Goal: Information Seeking & Learning: Learn about a topic

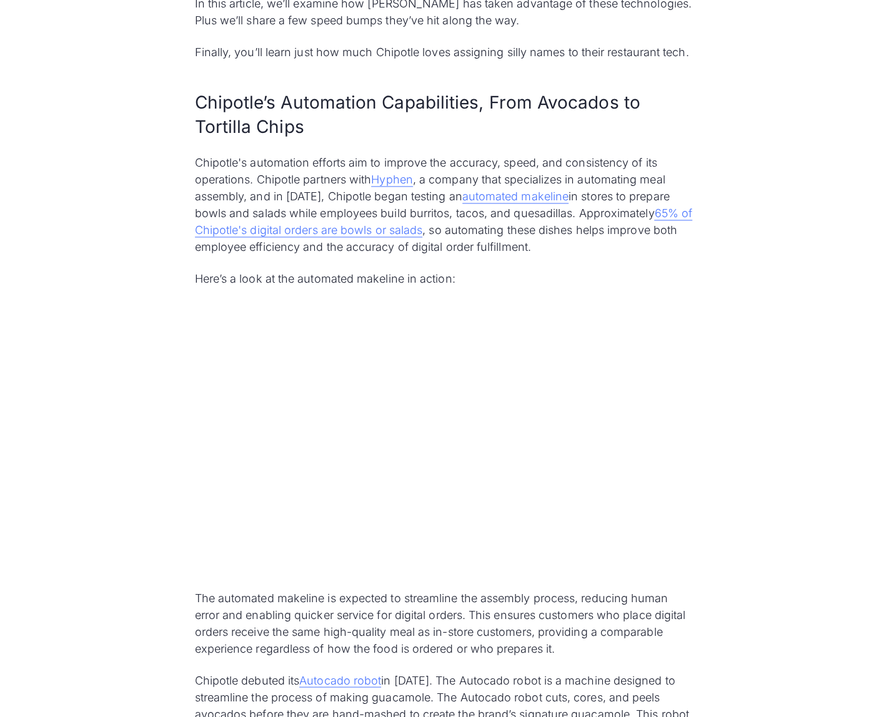
scroll to position [953, 0]
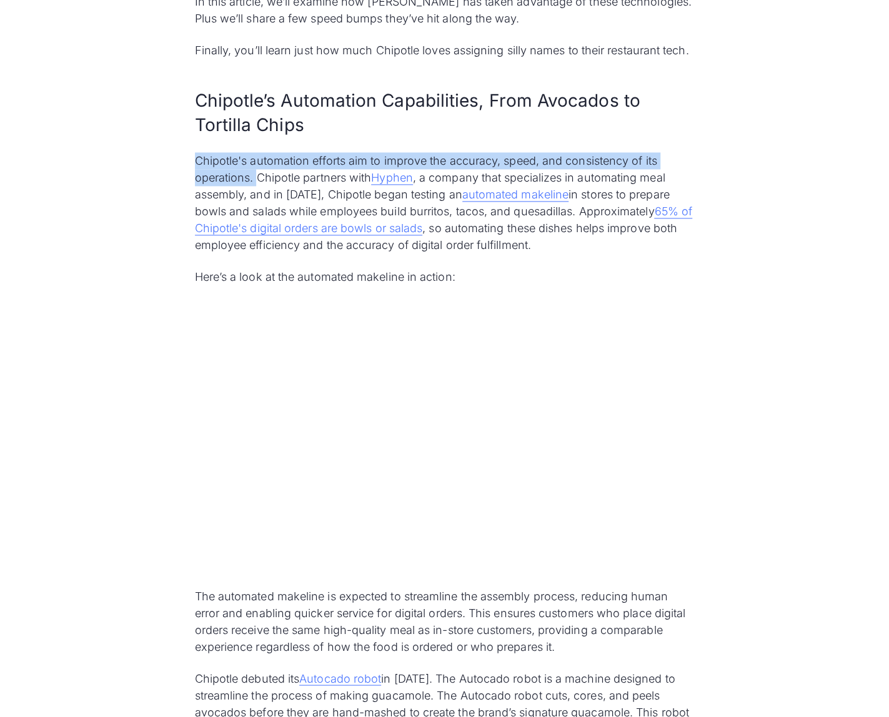
drag, startPoint x: 195, startPoint y: 162, endPoint x: 255, endPoint y: 183, distance: 64.2
click at [255, 183] on p "Chipotle's automation efforts aim to improve the accuracy, speed, and consisten…" at bounding box center [445, 202] width 500 height 101
copy p "Chipotle's automation efforts aim to improve the accuracy, speed, and consisten…"
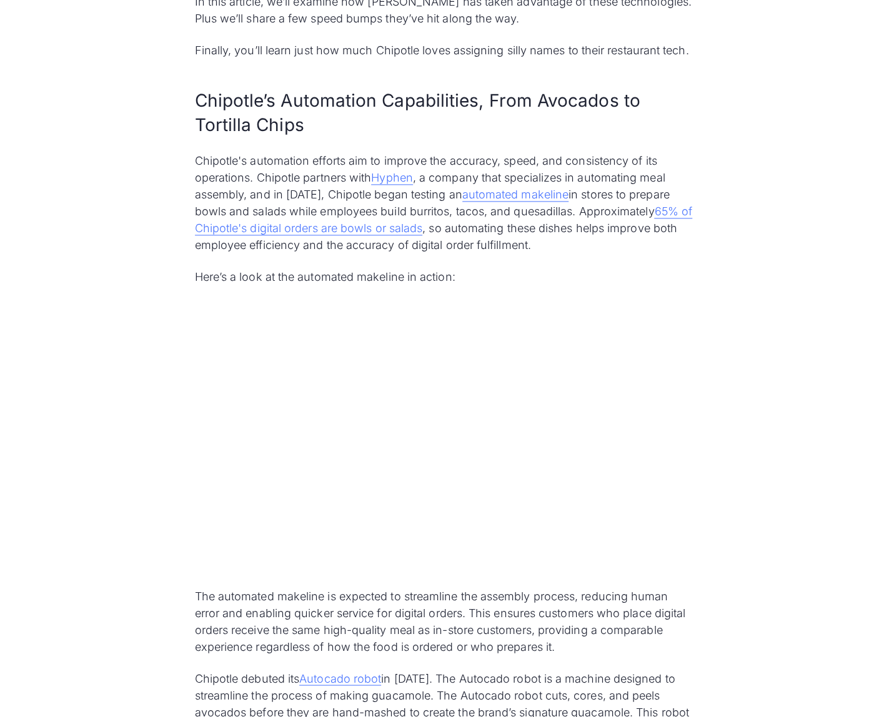
drag, startPoint x: 511, startPoint y: 242, endPoint x: 576, endPoint y: 259, distance: 67.2
click at [511, 242] on p "Chipotle's automation efforts aim to improve the accuracy, speed, and consisten…" at bounding box center [445, 202] width 500 height 101
drag, startPoint x: 273, startPoint y: 193, endPoint x: 616, endPoint y: 187, distance: 342.2
click at [616, 187] on p "Chipotle's automation efforts aim to improve the accuracy, speed, and consisten…" at bounding box center [445, 202] width 500 height 101
copy p "in [DATE], Chipotle began testing an automated makeline in stores"
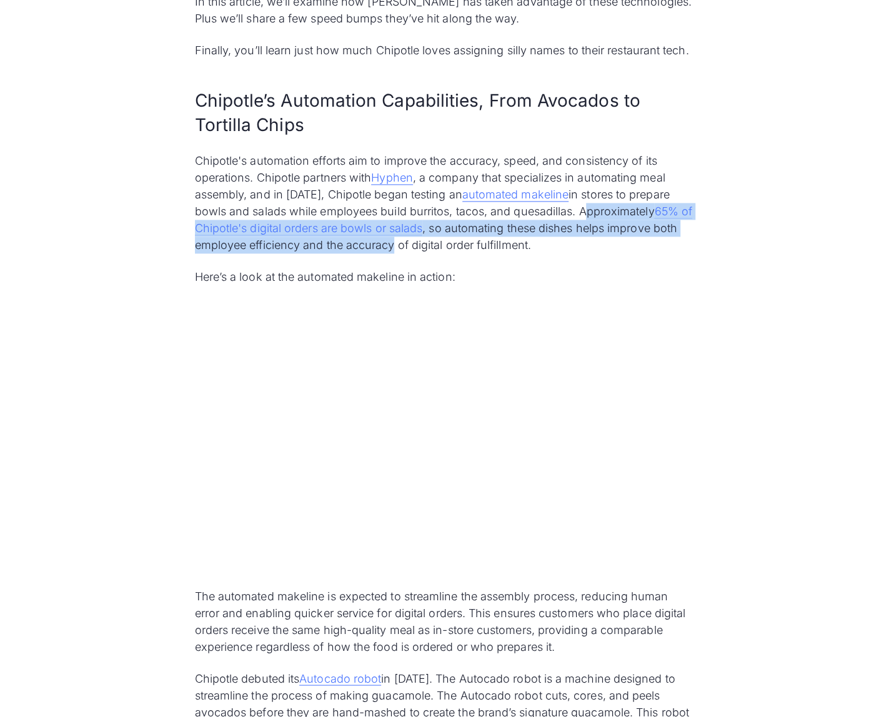
drag, startPoint x: 580, startPoint y: 212, endPoint x: 395, endPoint y: 245, distance: 188.4
click at [395, 245] on p "Chipotle's automation efforts aim to improve the accuracy, speed, and consisten…" at bounding box center [445, 202] width 500 height 101
copy p "Approximately 65% of Chipotle's digital orders are bowls or salads , so automat…"
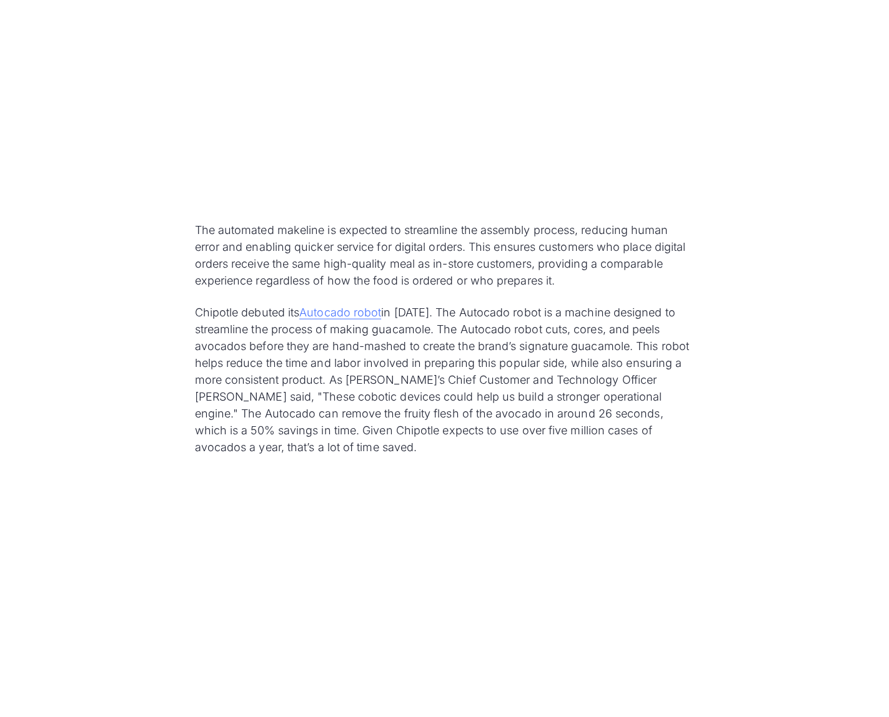
scroll to position [1328, 0]
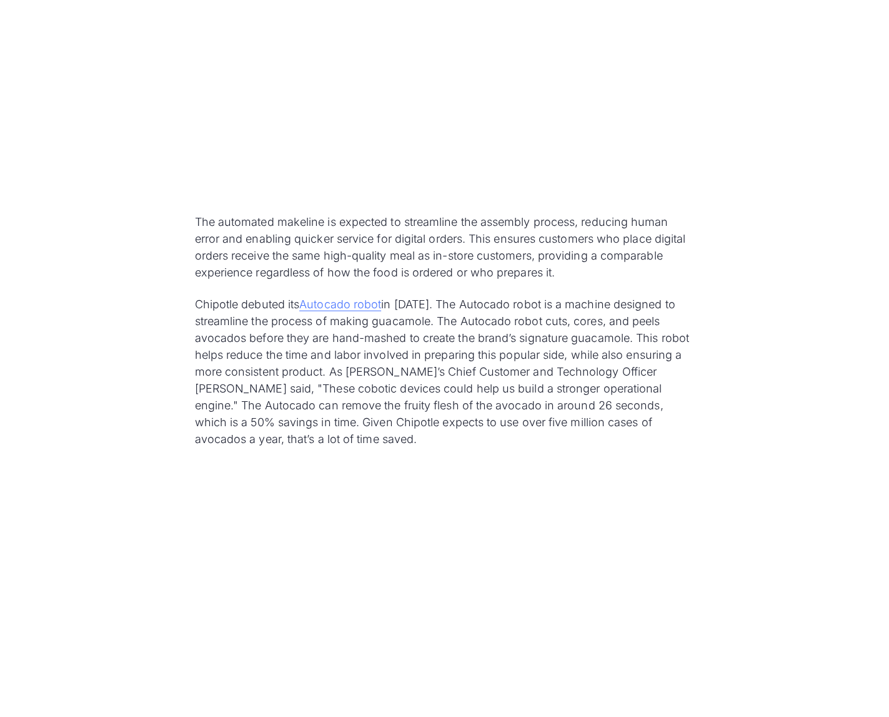
click at [557, 406] on p "Chipotle debuted its Autocado robot in [DATE]. The Autocado robot is a machine …" at bounding box center [445, 371] width 500 height 152
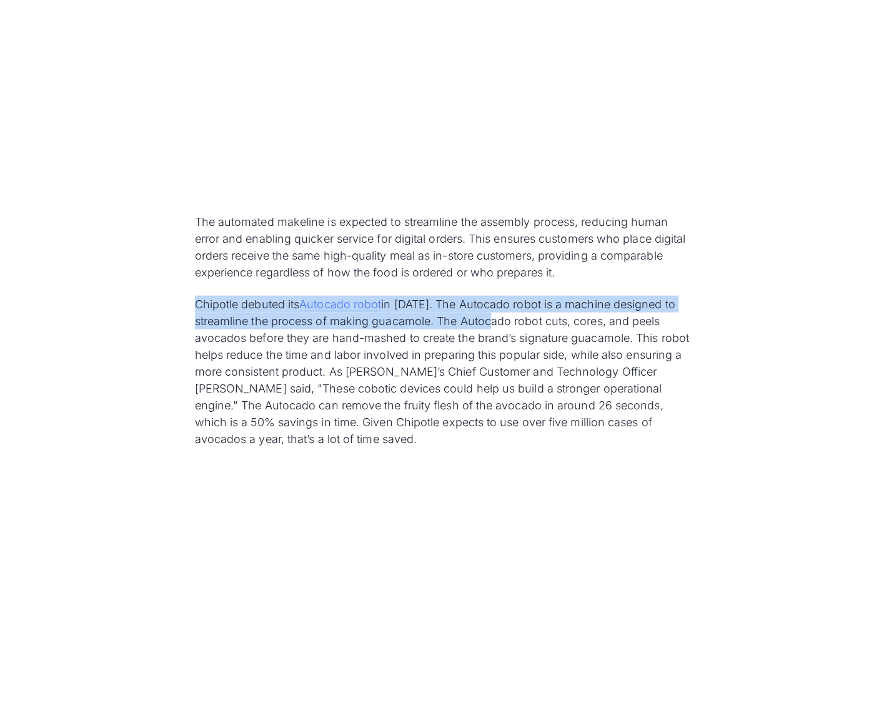
drag, startPoint x: 194, startPoint y: 302, endPoint x: 503, endPoint y: 317, distance: 310.0
copy p "Chipotle debuted its Autocado robot in [DATE]. The Autocado robot is a machine …"
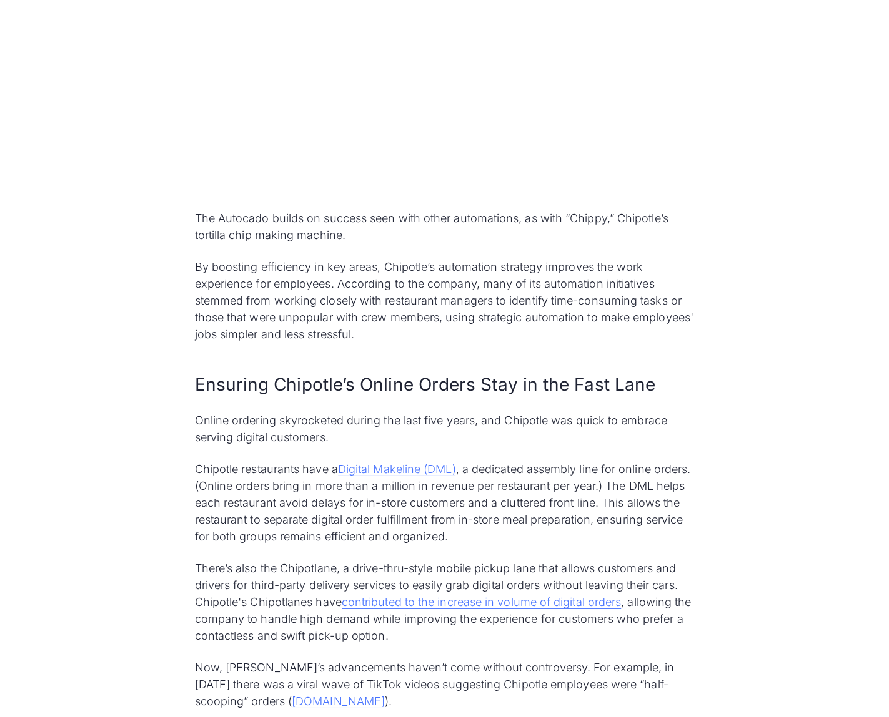
scroll to position [1873, 0]
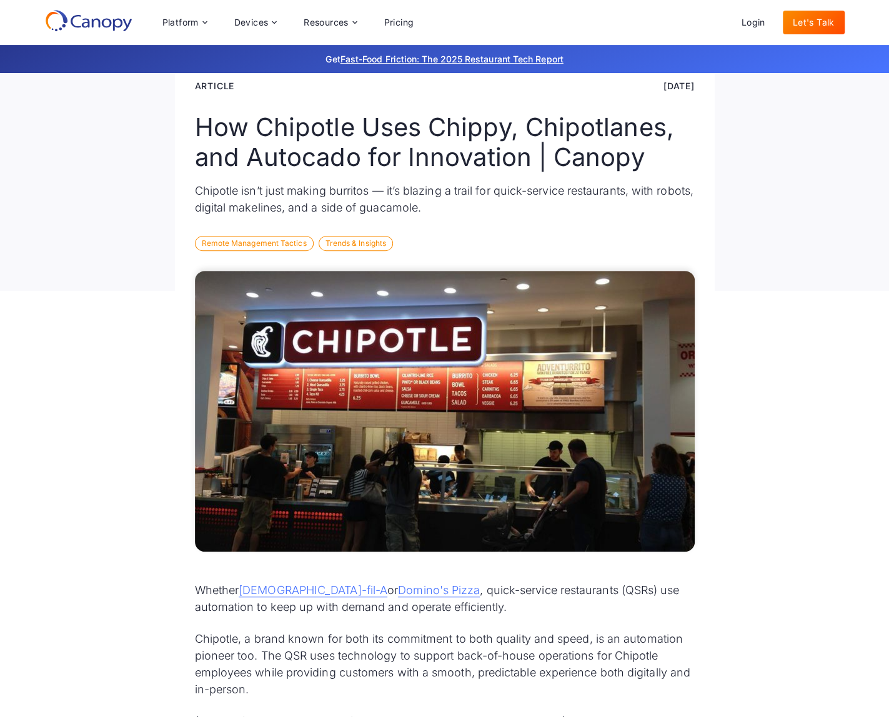
scroll to position [0, 0]
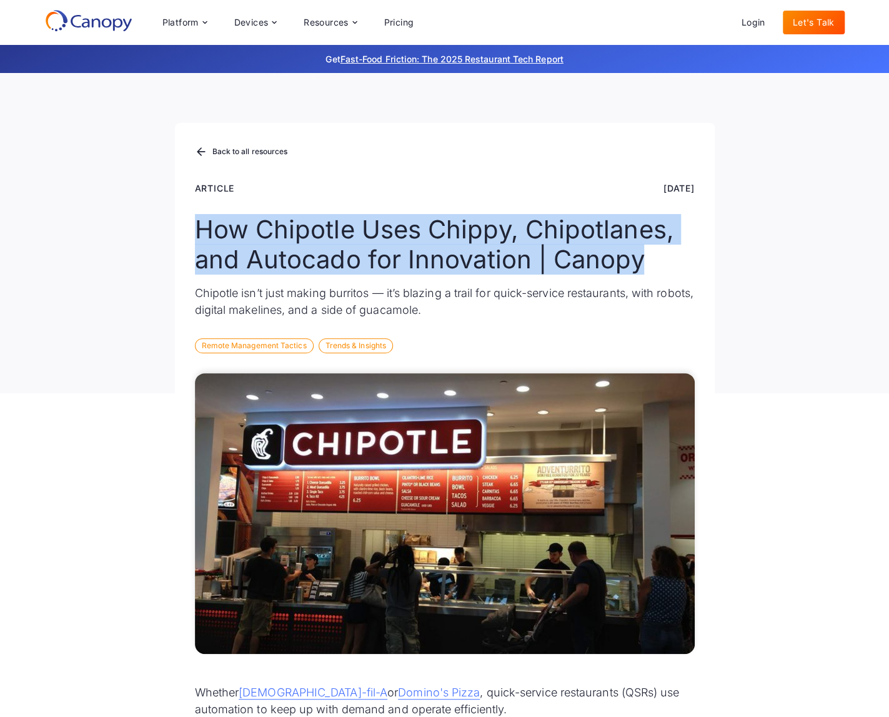
drag, startPoint x: 192, startPoint y: 221, endPoint x: 643, endPoint y: 274, distance: 453.9
click at [643, 274] on div "Back to all resources Article [DATE] How Chipotle Uses Chippy, Chipotlanes, and…" at bounding box center [444, 258] width 539 height 270
copy h1 "How Chipotle Uses Chippy, Chipotlanes, and Autocado for Innovation | Canopy"
click at [456, 156] on div "Back to all resources" at bounding box center [445, 152] width 500 height 19
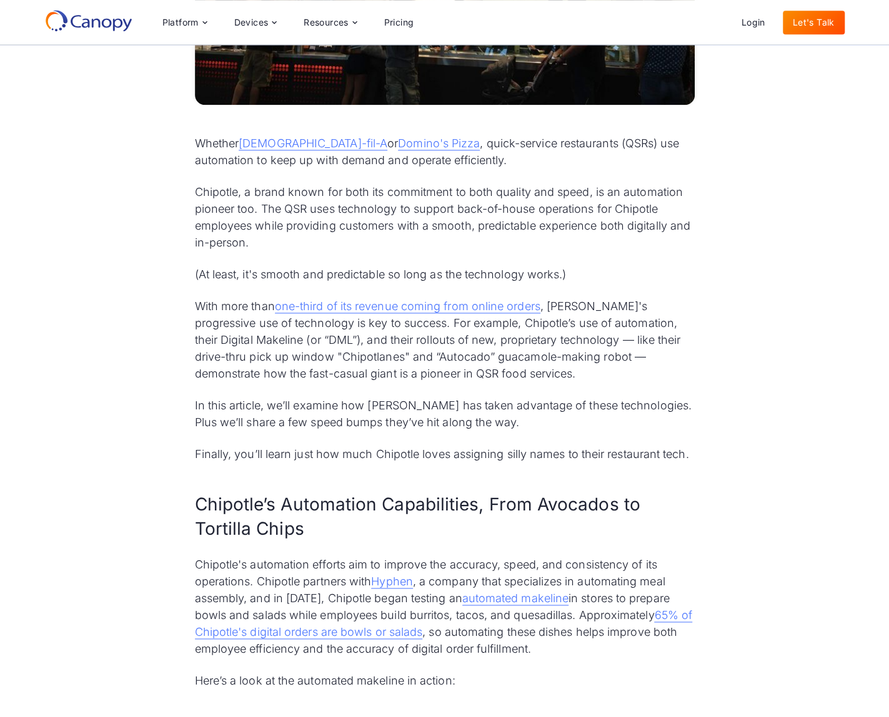
scroll to position [437, 0]
